Goal: Task Accomplishment & Management: Use online tool/utility

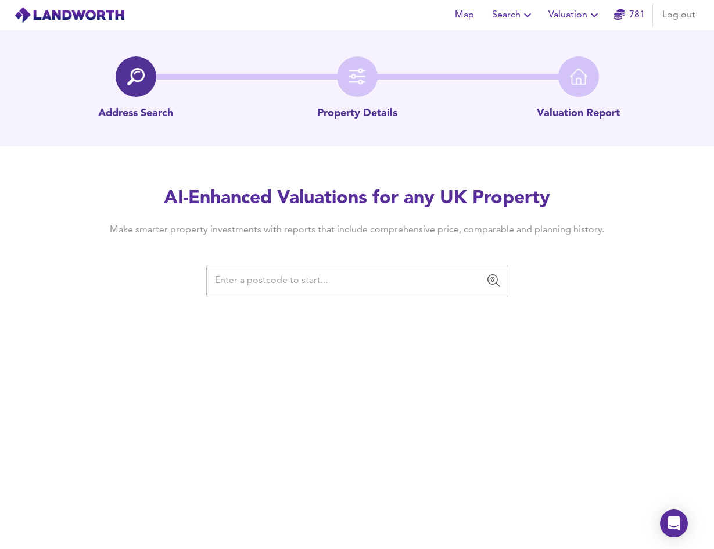
click at [277, 274] on input "text" at bounding box center [349, 281] width 274 height 22
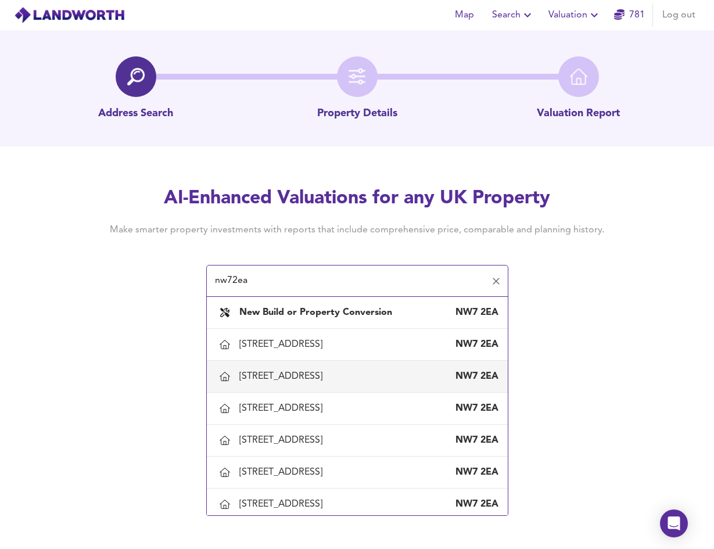
click at [298, 377] on div "[STREET_ADDRESS]" at bounding box center [283, 376] width 88 height 13
type input "[STREET_ADDRESS]"
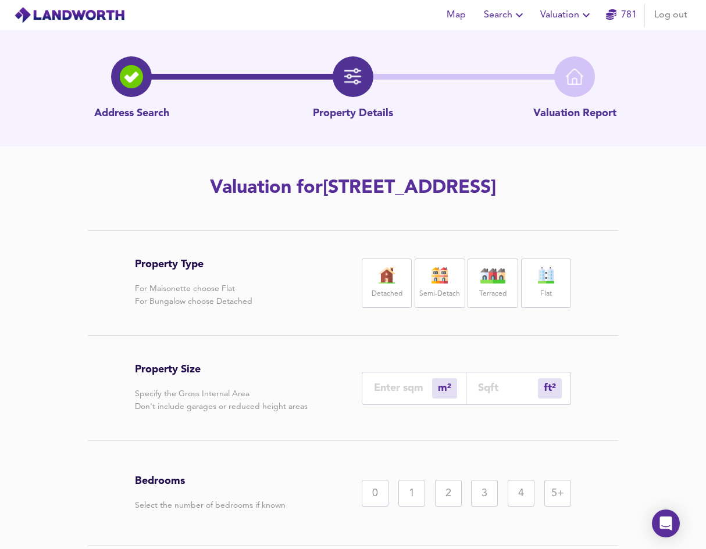
drag, startPoint x: 625, startPoint y: 194, endPoint x: 528, endPoint y: 192, distance: 96.5
click at [528, 192] on h2 "Valuation for [STREET_ADDRESS]" at bounding box center [353, 189] width 658 height 26
copy h2 "NW7 2EA"
click at [545, 24] on button "Valuation" at bounding box center [566, 14] width 62 height 23
click at [548, 45] on li "New Valuation Report" at bounding box center [566, 41] width 139 height 21
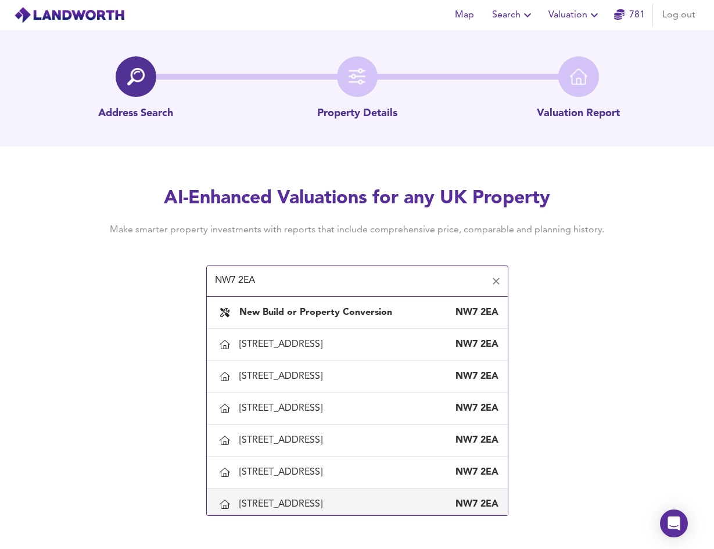
click at [282, 499] on div "[STREET_ADDRESS]" at bounding box center [283, 504] width 88 height 13
type input "[STREET_ADDRESS]"
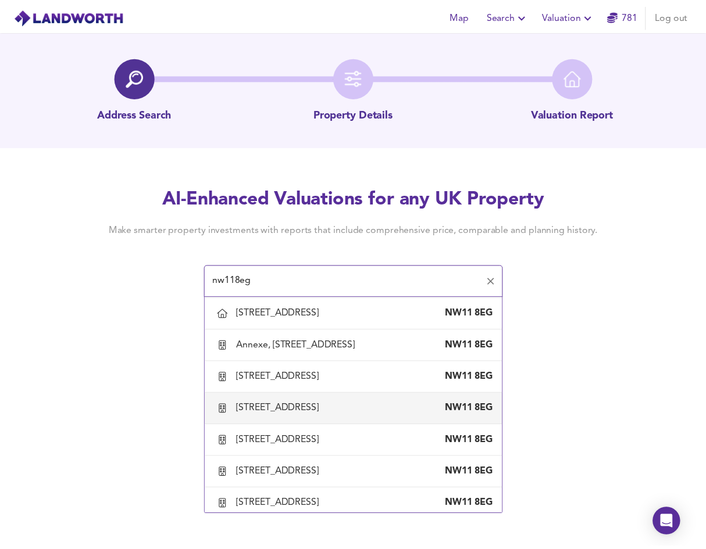
scroll to position [349, 0]
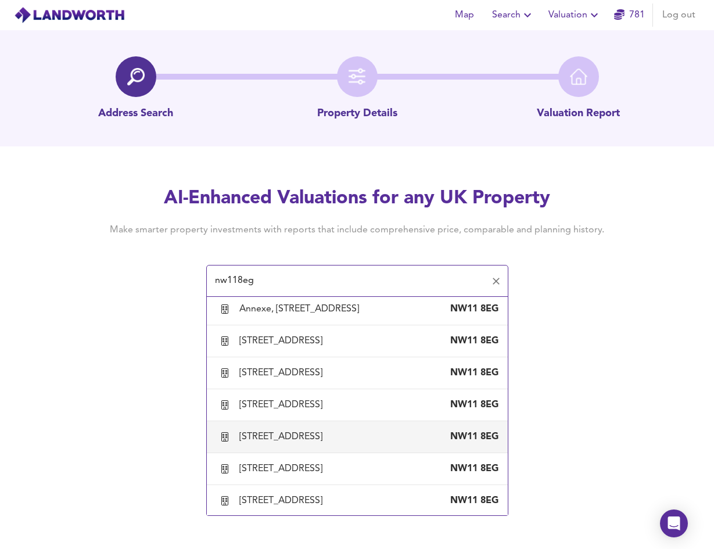
click at [279, 444] on div "[STREET_ADDRESS]" at bounding box center [283, 437] width 88 height 13
type input "[STREET_ADDRESS]"
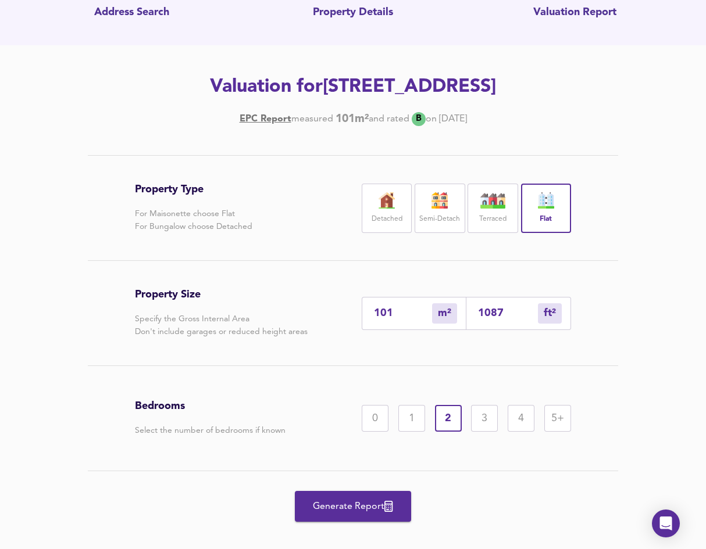
scroll to position [116, 0]
